Goal: Task Accomplishment & Management: Complete application form

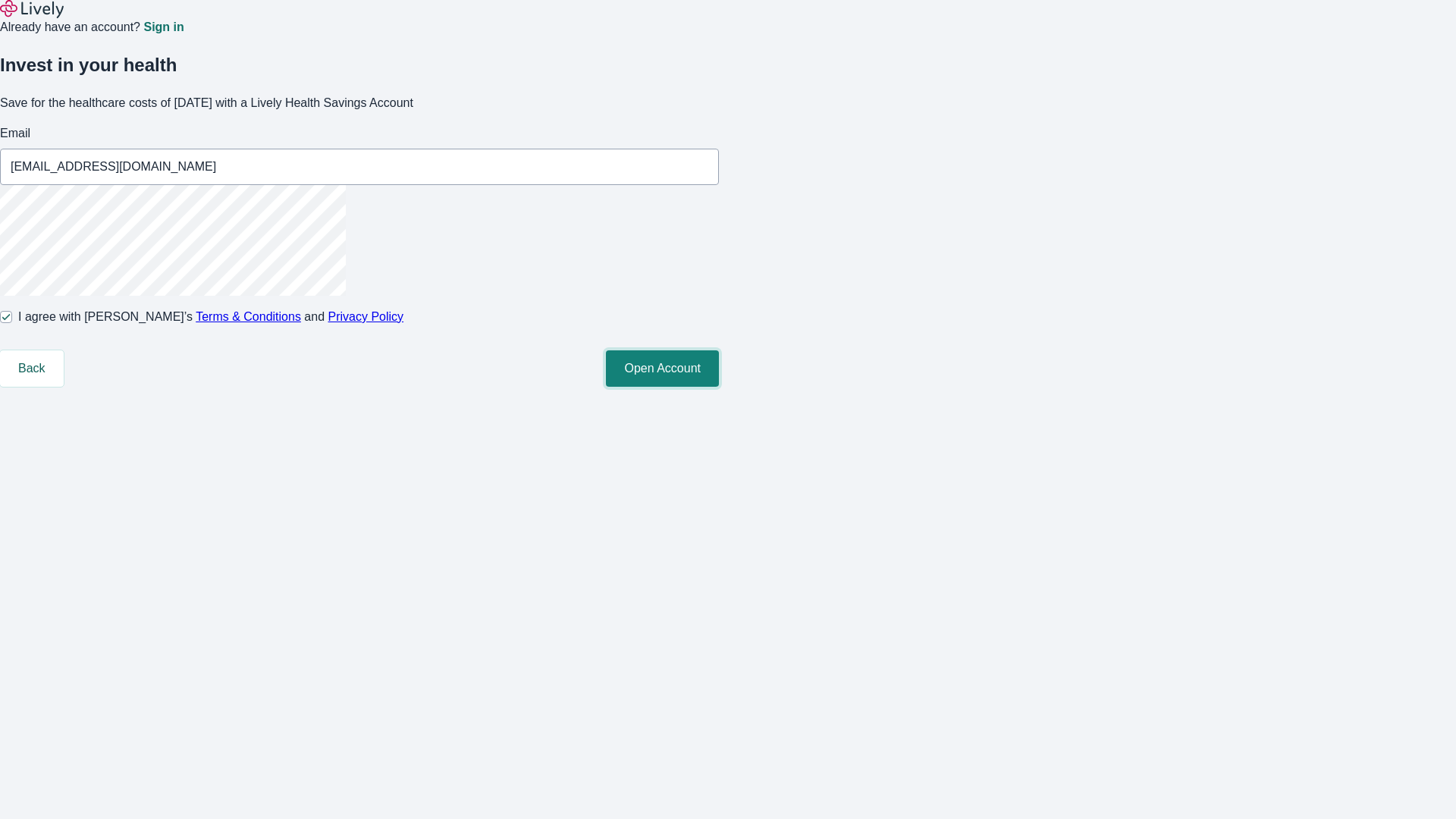
click at [719, 387] on button "Open Account" at bounding box center [662, 368] width 113 height 36
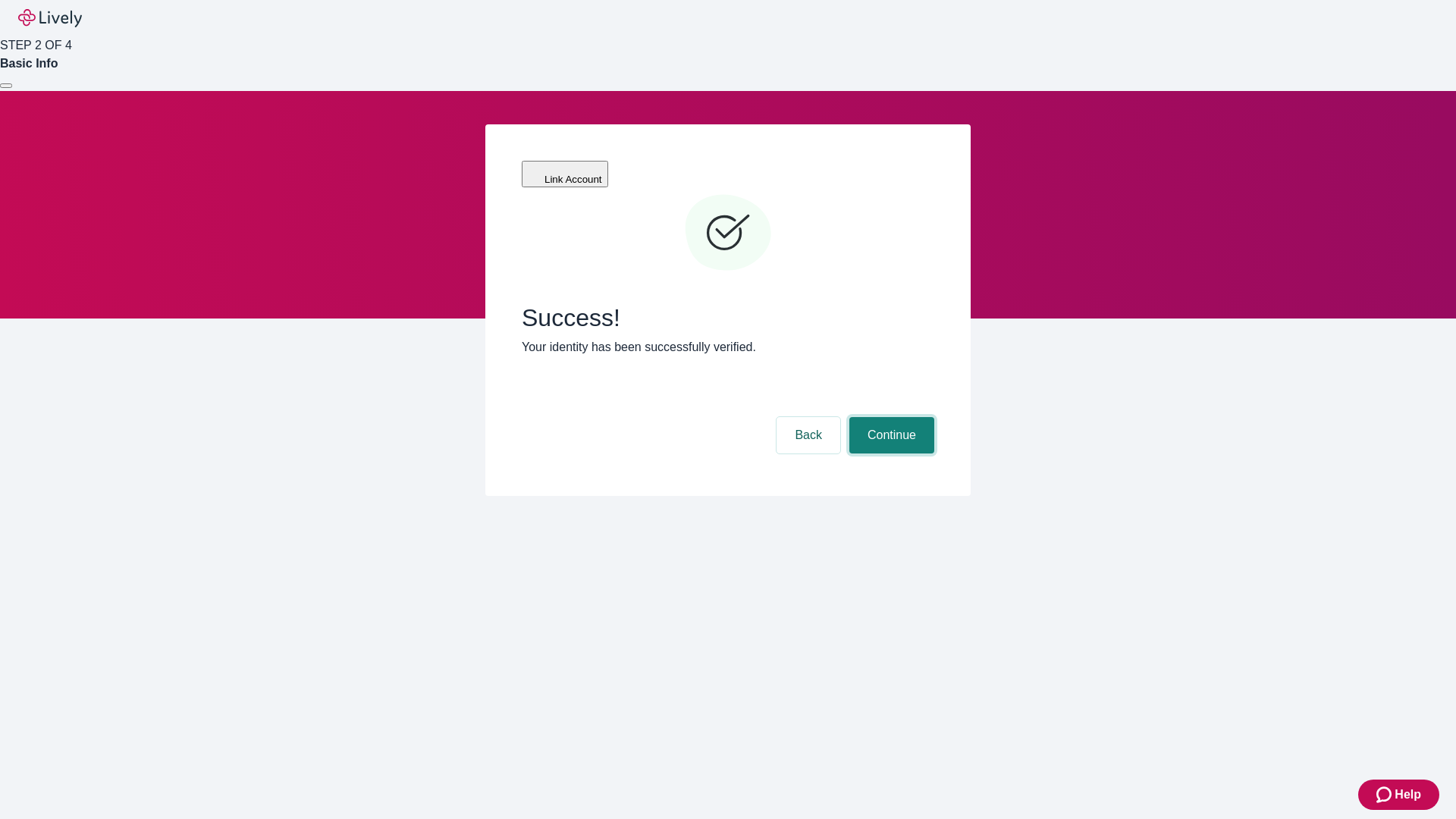
click at [890, 418] on button "Continue" at bounding box center [892, 435] width 85 height 36
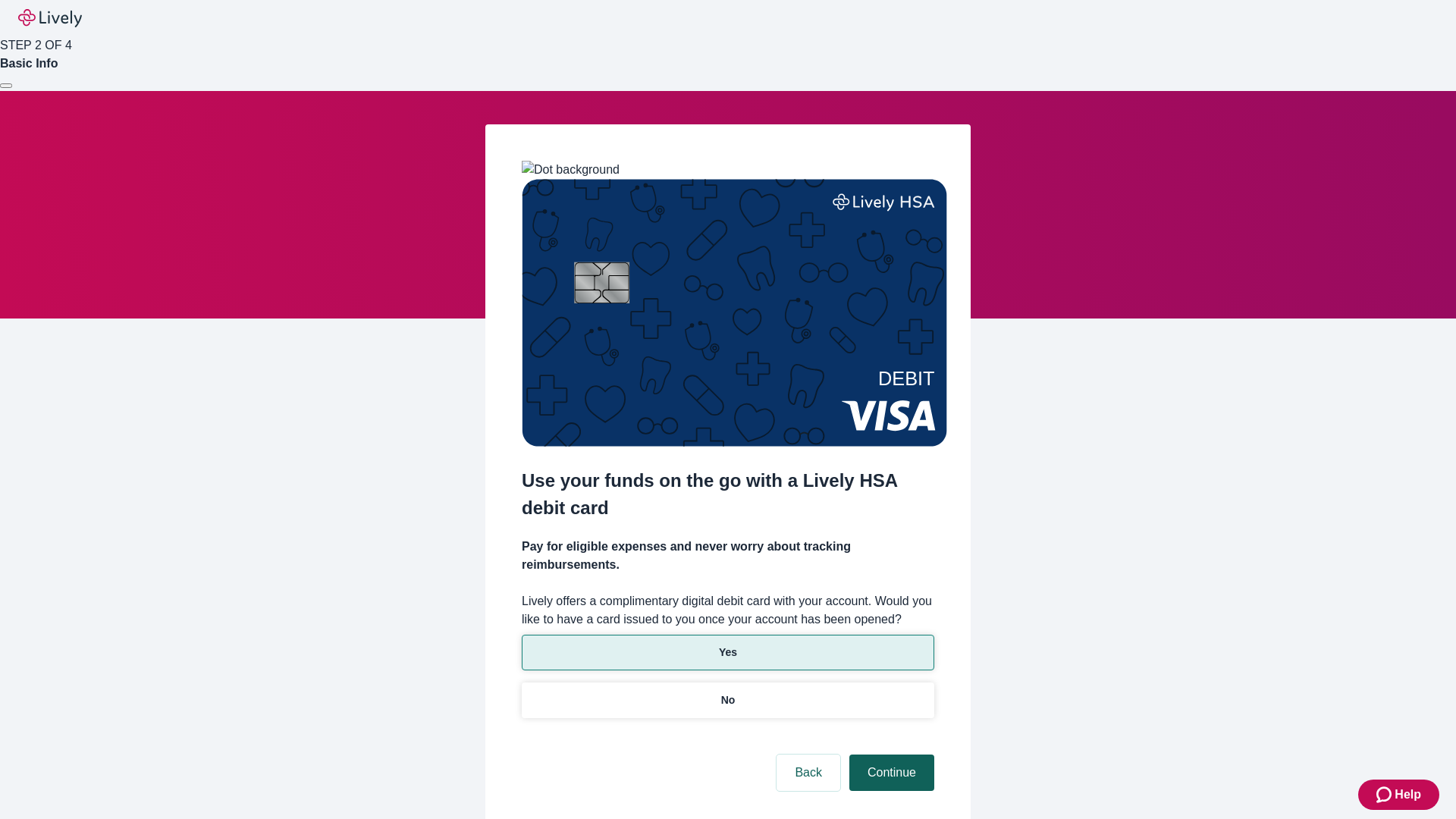
click at [728, 645] on p "Yes" at bounding box center [728, 653] width 19 height 16
click at [890, 754] on button "Continue" at bounding box center [892, 772] width 85 height 36
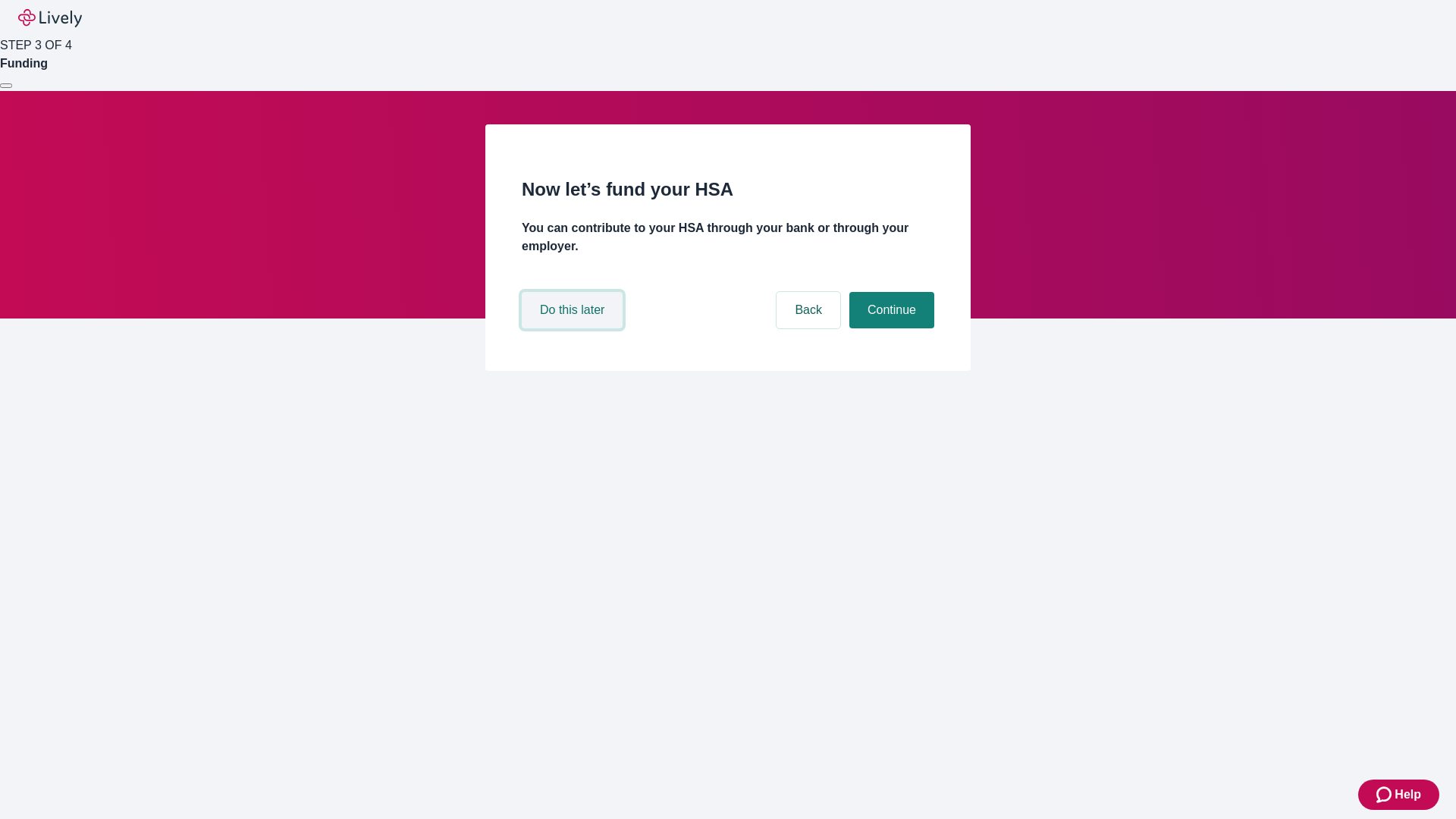
click at [574, 329] on button "Do this later" at bounding box center [572, 310] width 101 height 36
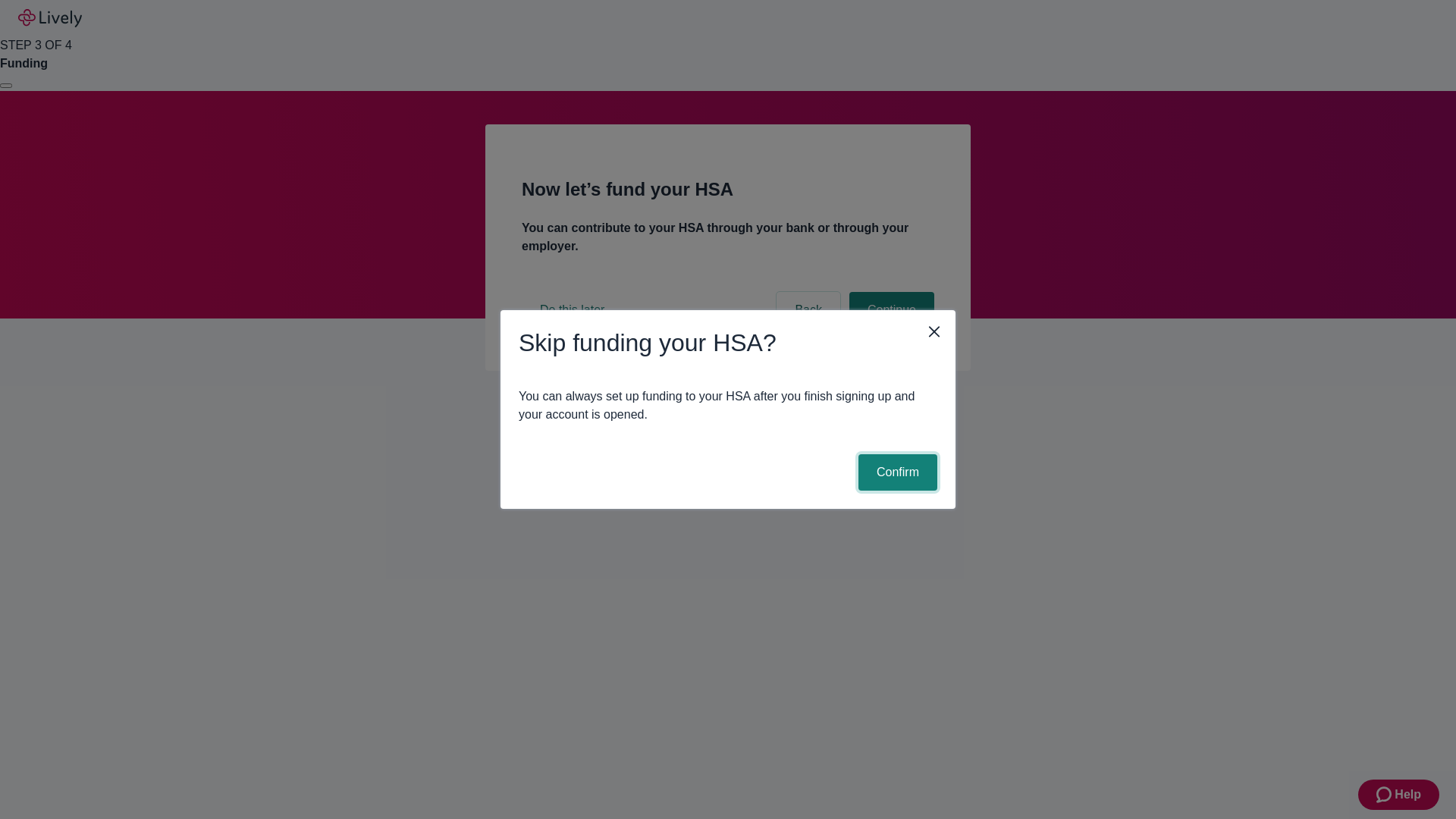
click at [896, 472] on button "Confirm" at bounding box center [898, 472] width 79 height 36
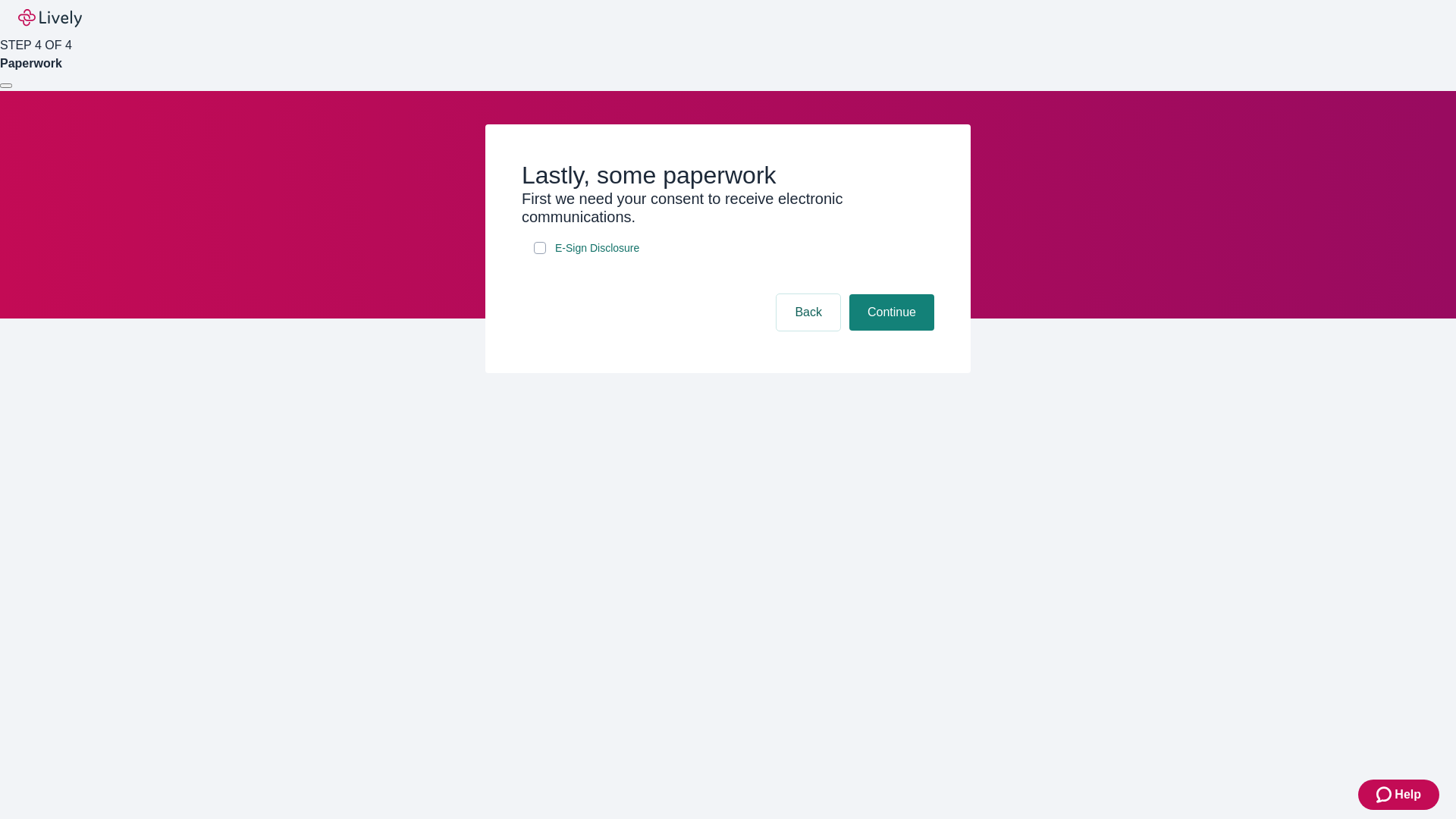
click at [540, 254] on input "E-Sign Disclosure" at bounding box center [539, 248] width 12 height 12
checkbox input "true"
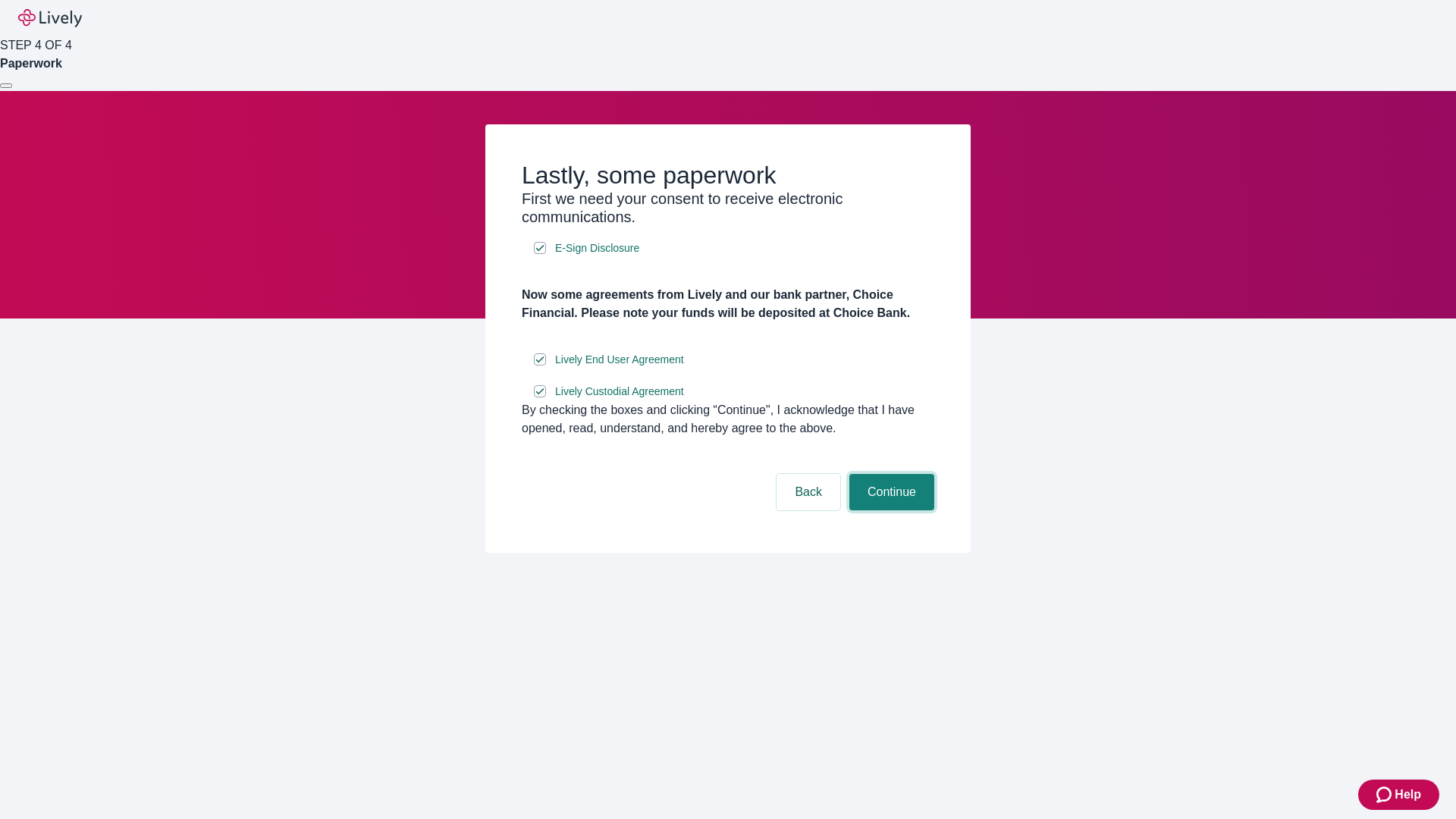
click at [890, 510] on button "Continue" at bounding box center [892, 492] width 85 height 36
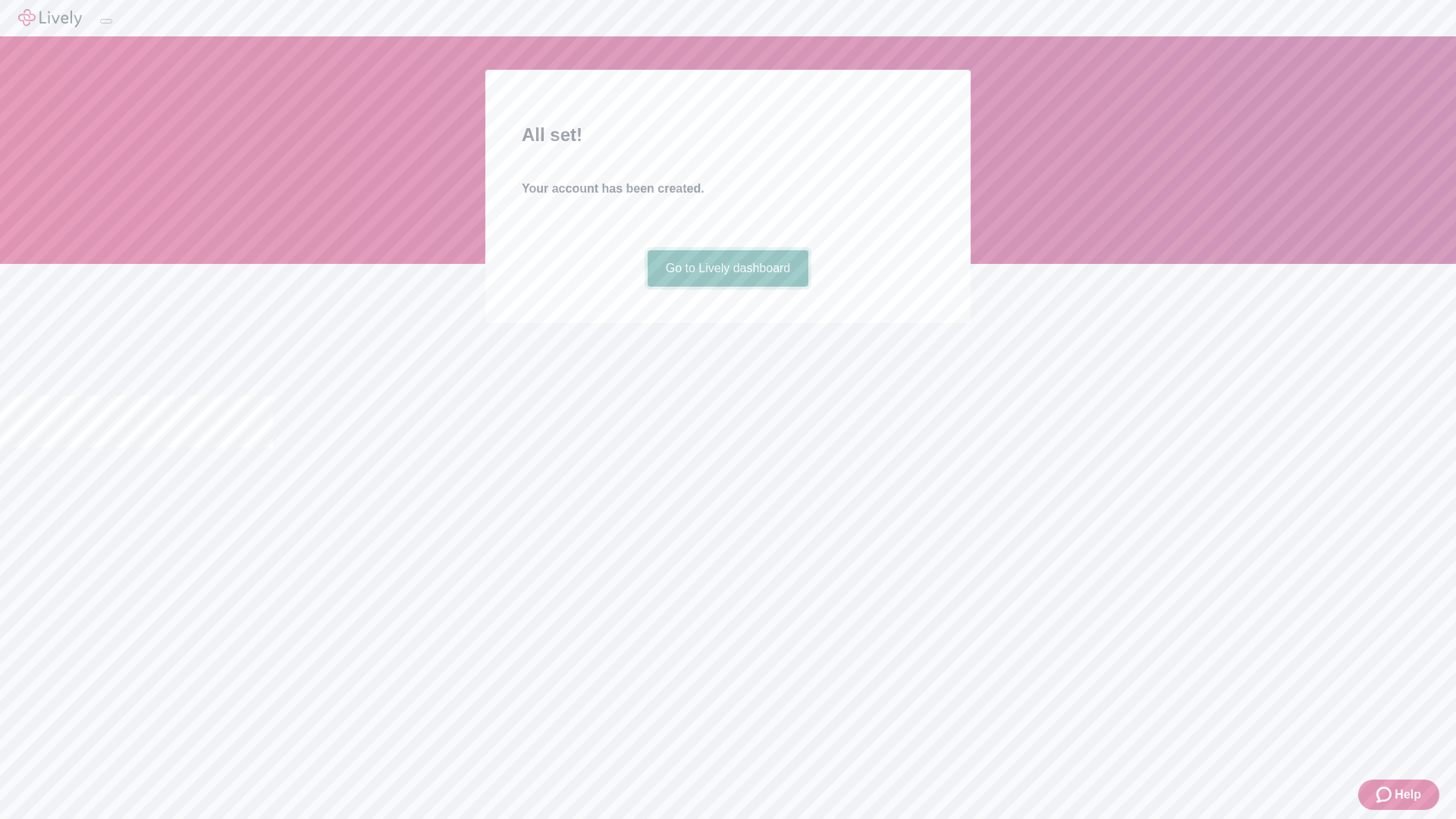
click at [728, 287] on link "Go to Lively dashboard" at bounding box center [728, 268] width 162 height 36
